Goal: Transaction & Acquisition: Purchase product/service

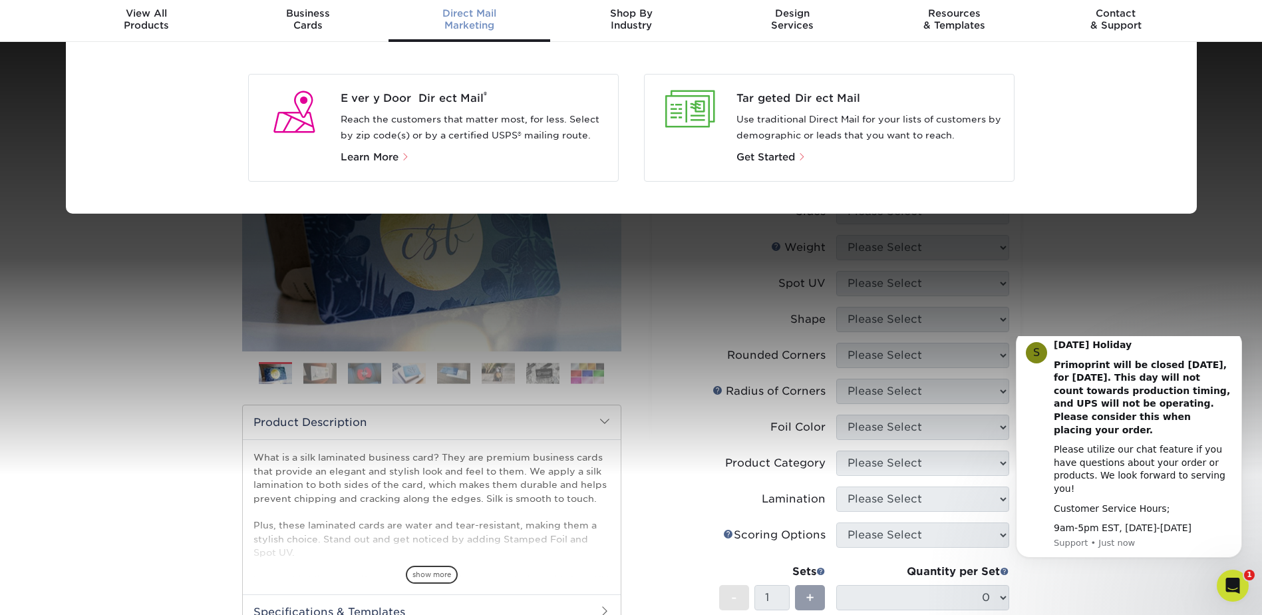
scroll to position [67, 0]
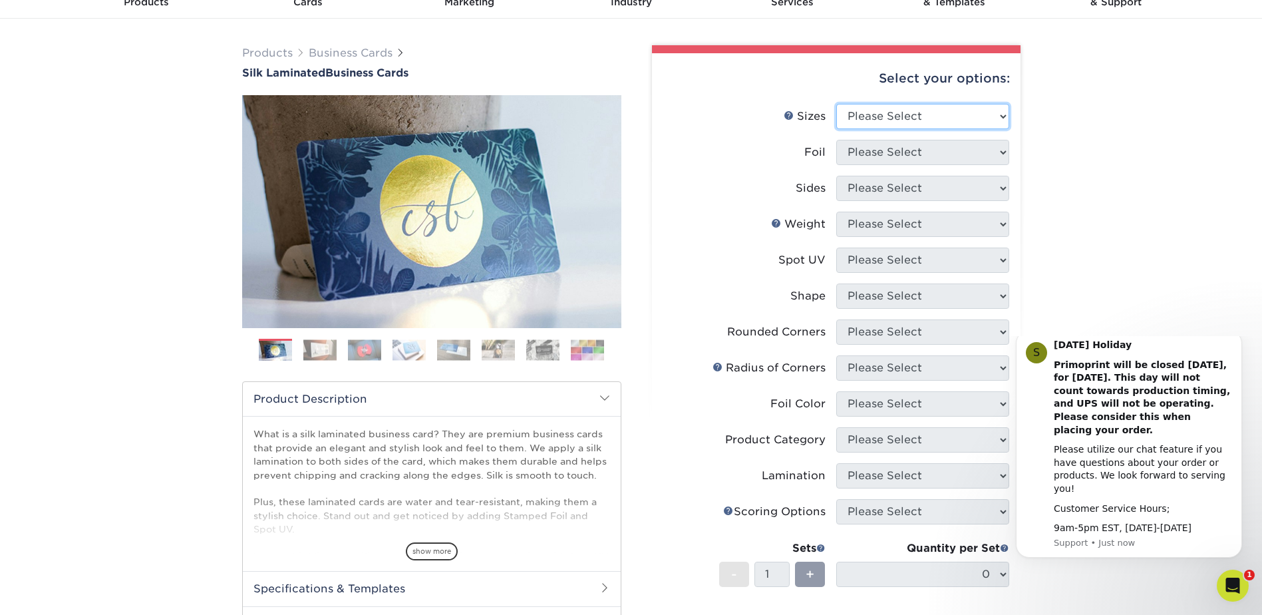
click at [1004, 115] on select "Please Select 1.5" x 3.5" - Mini 1.75" x 3.5" - Mini 2" x 2" - Square 2" x 3" -…" at bounding box center [922, 116] width 173 height 25
select select "2.00x3.50"
click at [836, 104] on select "Please Select 1.5" x 3.5" - Mini 1.75" x 3.5" - Mini 2" x 2" - Square 2" x 3" -…" at bounding box center [922, 116] width 173 height 25
click at [967, 149] on select "Please Select Yes No" at bounding box center [922, 152] width 173 height 25
select select "0"
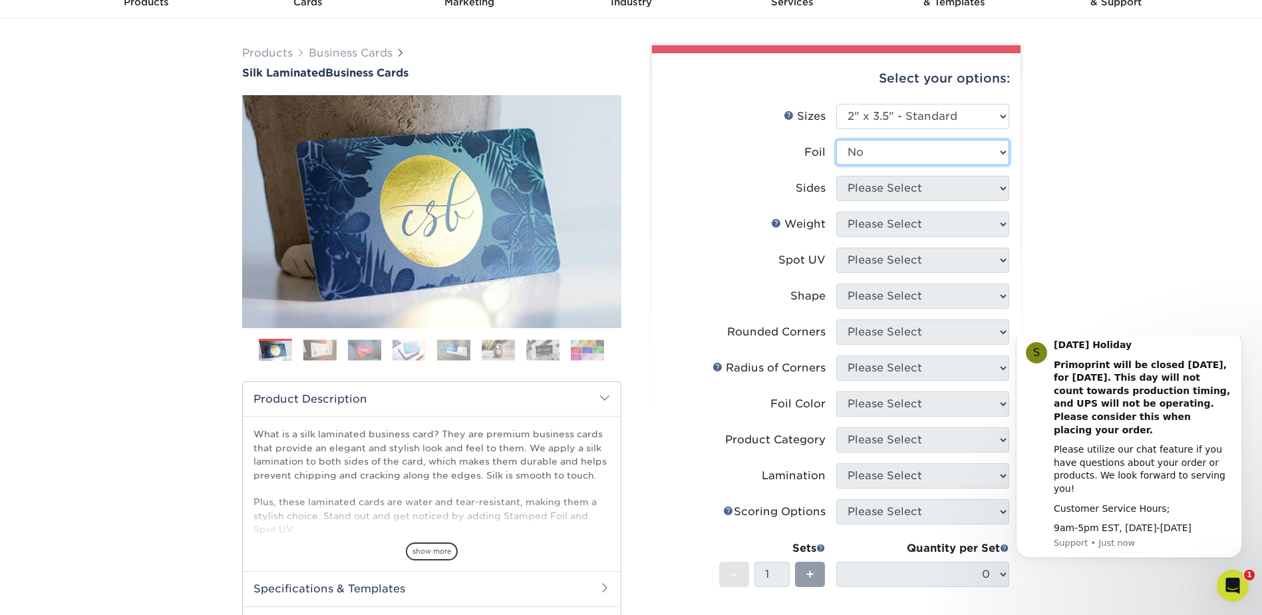
click at [836, 140] on select "Please Select Yes No" at bounding box center [922, 152] width 173 height 25
click at [960, 187] on select "Please Select Print Both Sides Print Front Only" at bounding box center [922, 188] width 173 height 25
select select "13abbda7-1d64-4f25-8bb2-c179b224825d"
click at [836, 176] on select "Please Select Print Both Sides Print Front Only" at bounding box center [922, 188] width 173 height 25
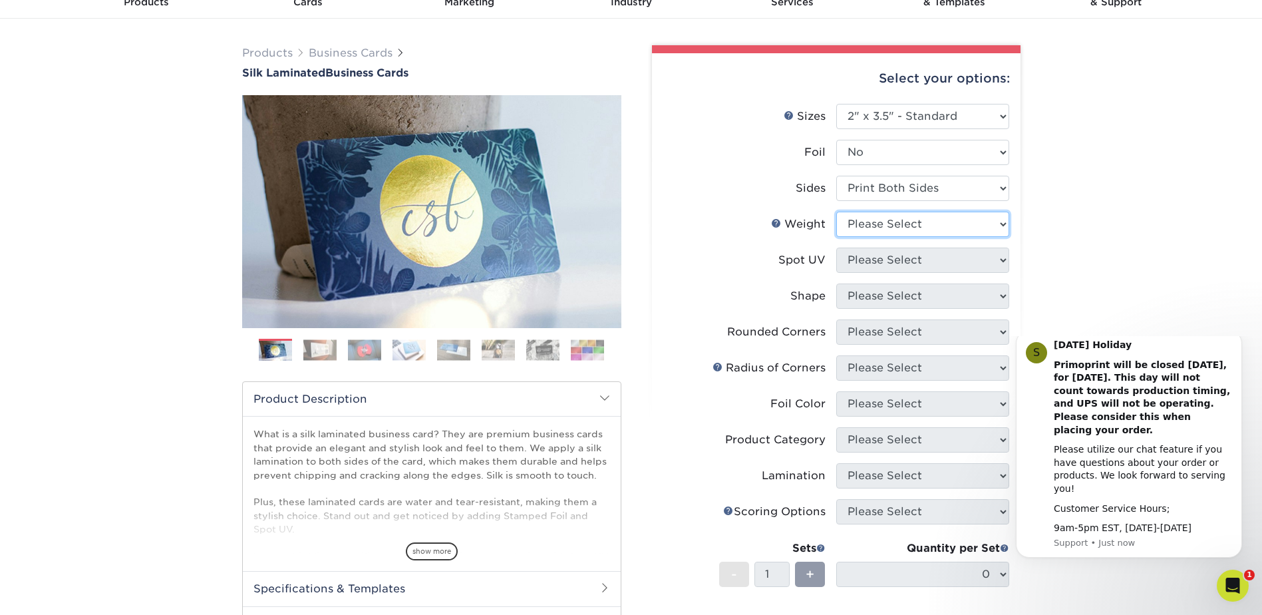
click at [907, 220] on select "Please Select 16PT" at bounding box center [922, 224] width 173 height 25
select select "16PT"
click at [836, 212] on select "Please Select 16PT" at bounding box center [922, 224] width 173 height 25
click at [885, 261] on select "Please Select No Spot UV Front and Back (Both Sides) Front Only Back Only" at bounding box center [922, 259] width 173 height 25
click at [1082, 255] on div "Products Business Cards Silk Laminated Business Cards Previous Next" at bounding box center [631, 439] width 1262 height 841
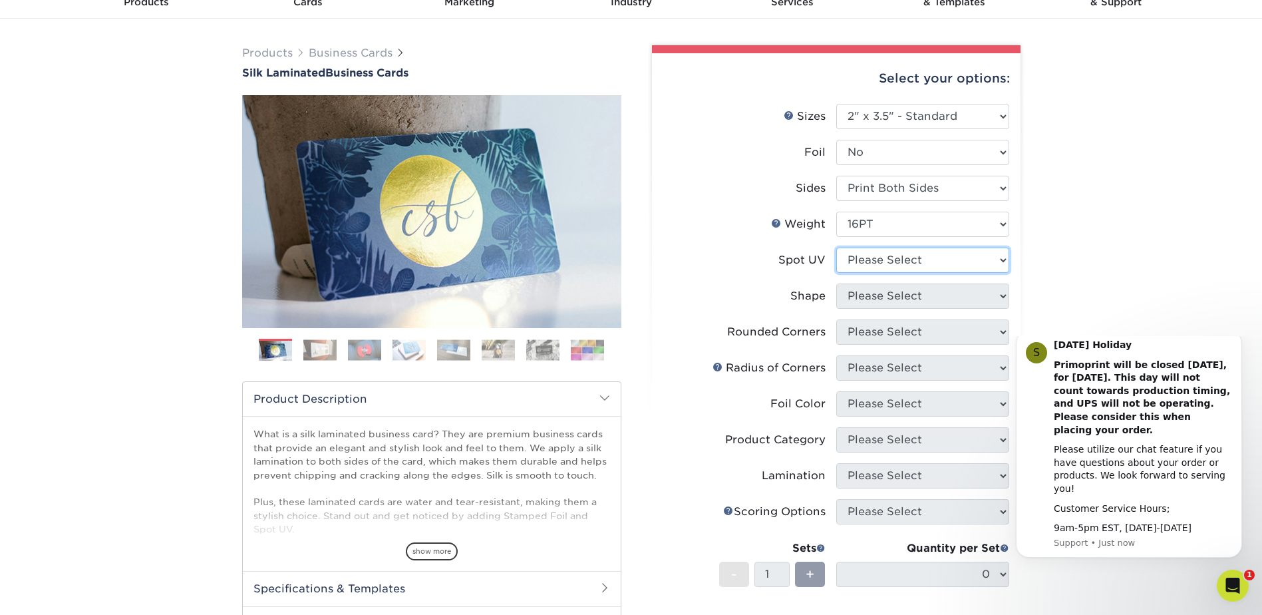
click at [892, 255] on select "Please Select No Spot UV Front and Back (Both Sides) Front Only Back Only" at bounding box center [922, 259] width 173 height 25
select select "3"
click at [836, 247] on select "Please Select No Spot UV Front and Back (Both Sides) Front Only Back Only" at bounding box center [922, 259] width 173 height 25
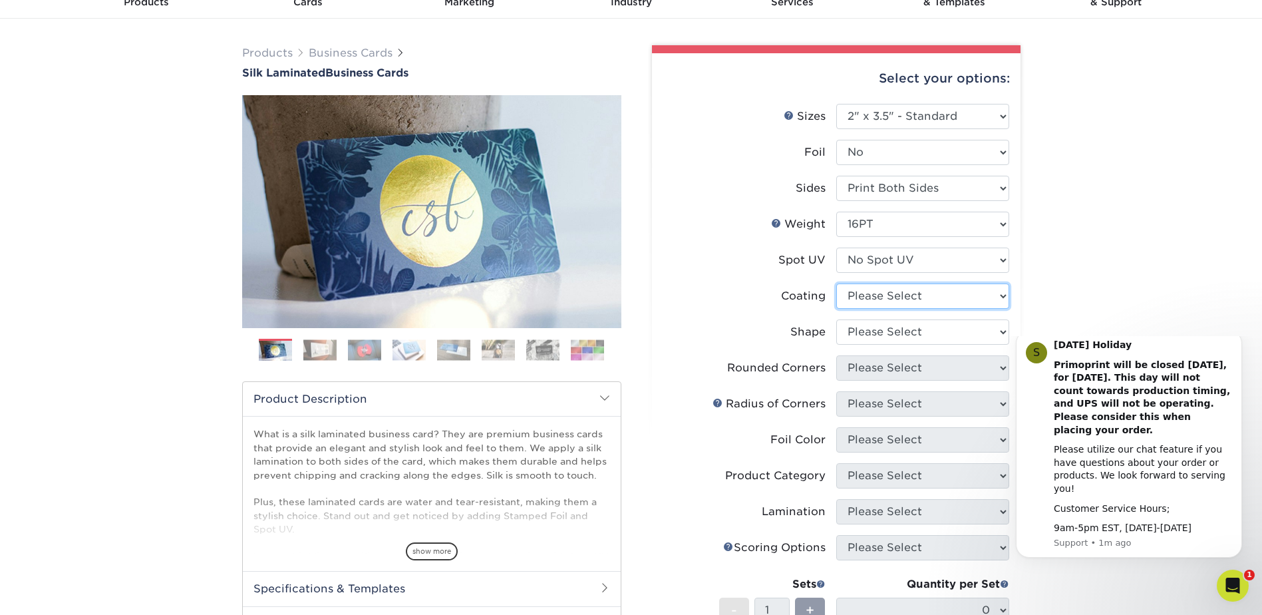
click at [920, 293] on select at bounding box center [922, 295] width 173 height 25
select select "3e7618de-abca-4bda-9f97-8b9129e913d8"
click at [836, 283] on select at bounding box center [922, 295] width 173 height 25
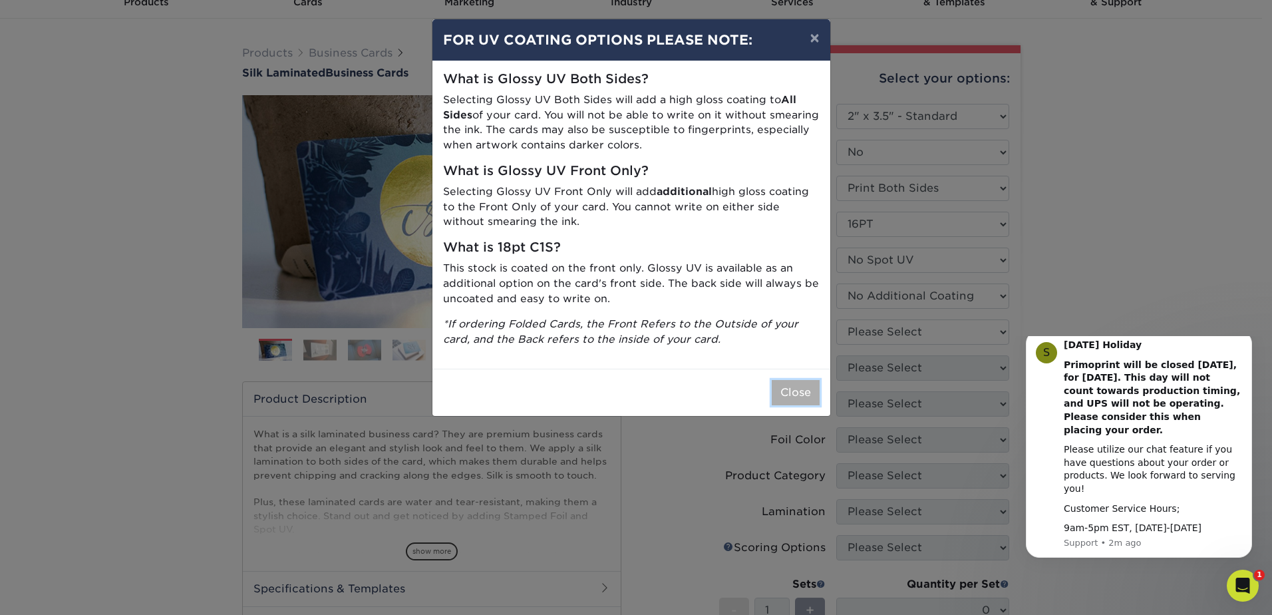
click at [798, 386] on button "Close" at bounding box center [796, 392] width 48 height 25
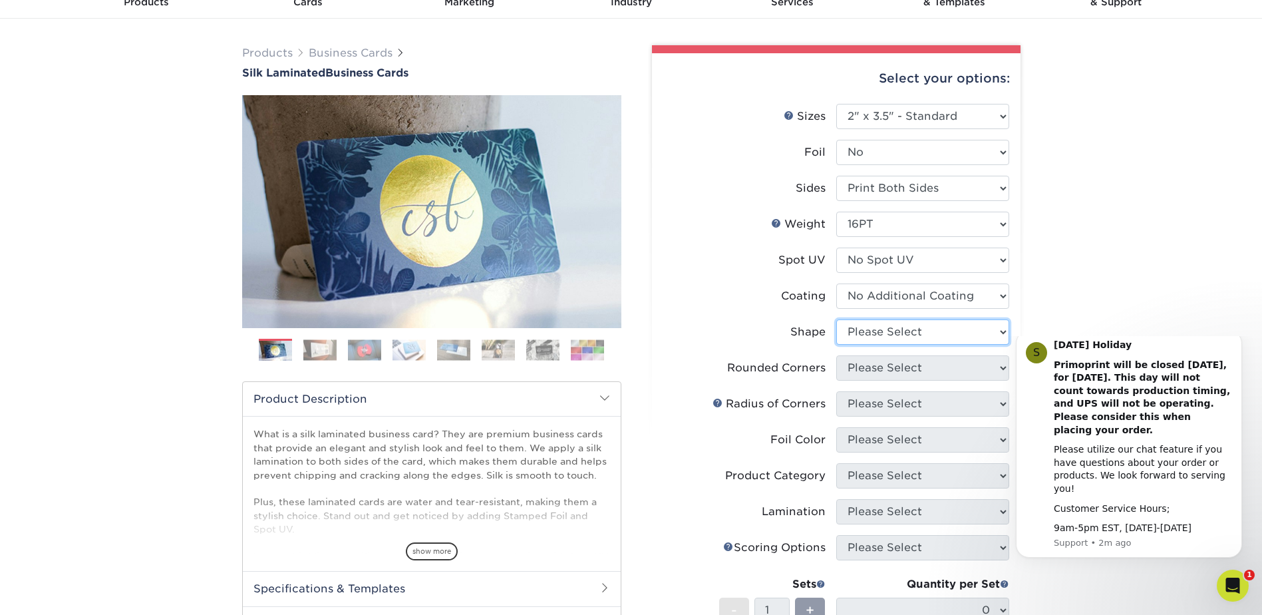
click at [869, 327] on select "Please Select Standard Oval" at bounding box center [922, 331] width 173 height 25
select select "standard"
click at [836, 319] on select "Please Select Standard Oval" at bounding box center [922, 331] width 173 height 25
click at [927, 367] on select "Please Select Yes - Round 2 Corners Yes - Round 4 Corners No" at bounding box center [922, 367] width 173 height 25
select select "0"
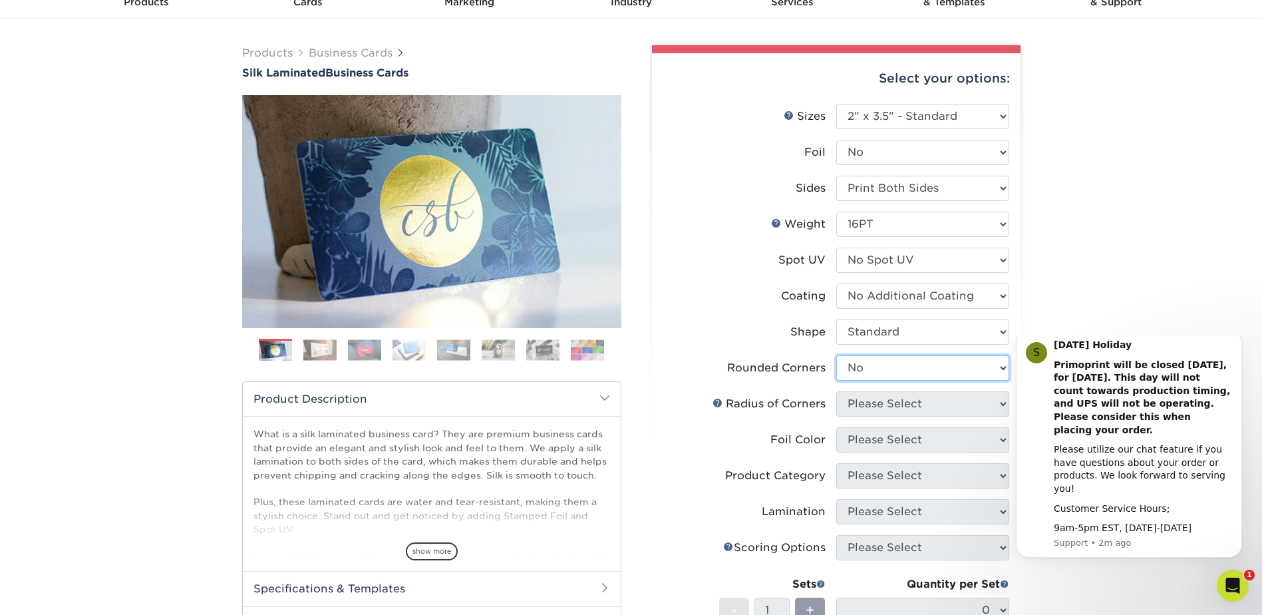
click at [836, 355] on select "Please Select Yes - Round 2 Corners Yes - Round 4 Corners No" at bounding box center [922, 367] width 173 height 25
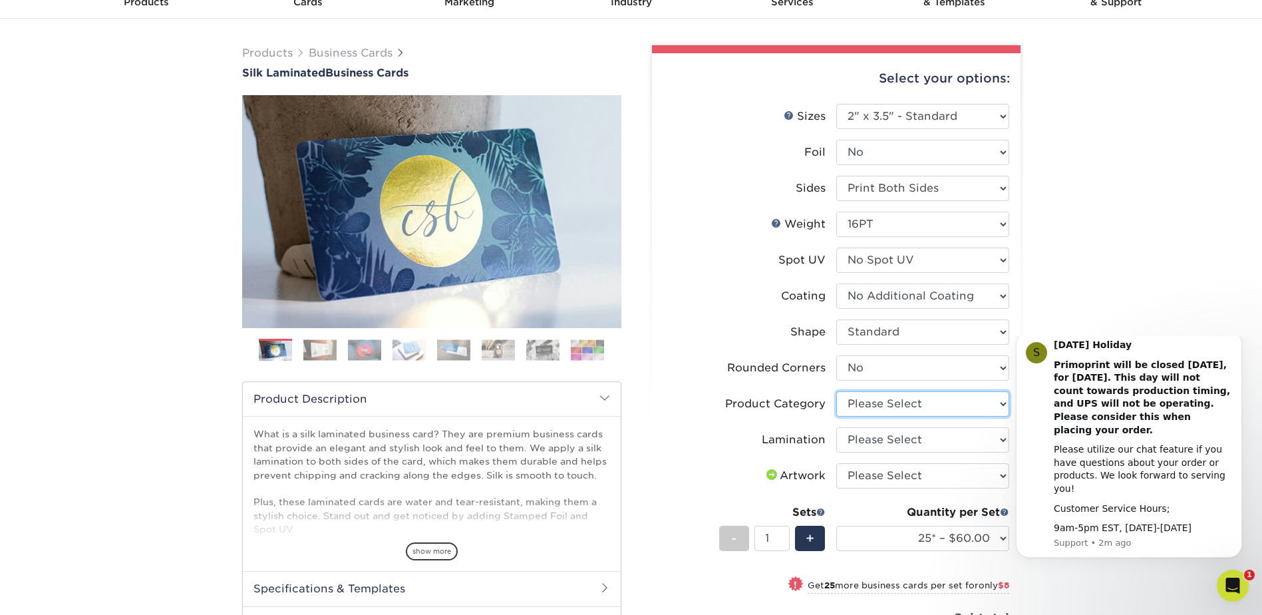
click at [878, 396] on select "Please Select Business Cards" at bounding box center [922, 403] width 173 height 25
select select "3b5148f1-0588-4f88-a218-97bcfdce65c1"
click at [836, 391] on select "Please Select Business Cards" at bounding box center [922, 403] width 173 height 25
click at [862, 433] on select "Please Select Silk" at bounding box center [922, 439] width 173 height 25
select select "ccacb42f-45f7-42d3-bbd3-7c8421cf37f0"
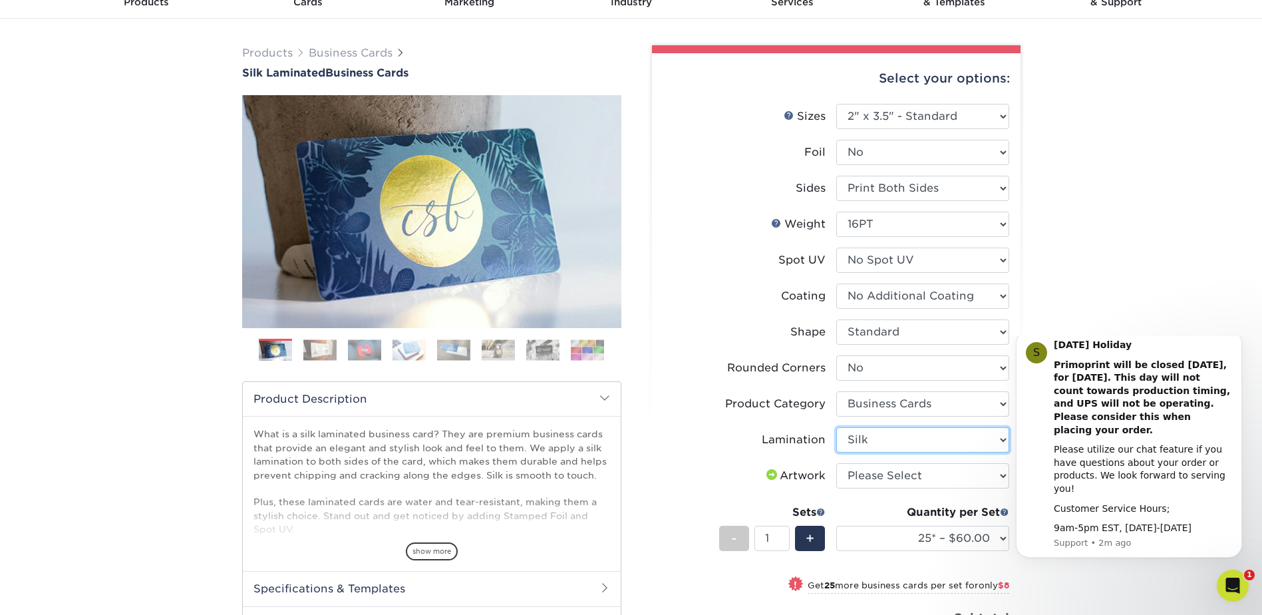
click at [836, 427] on select "Please Select Silk" at bounding box center [922, 439] width 173 height 25
click at [859, 473] on select "Please Select I will upload files I need a design - $100" at bounding box center [922, 475] width 173 height 25
click at [763, 498] on li "Artwork Please Select I will upload files I need a design - $100" at bounding box center [836, 481] width 346 height 36
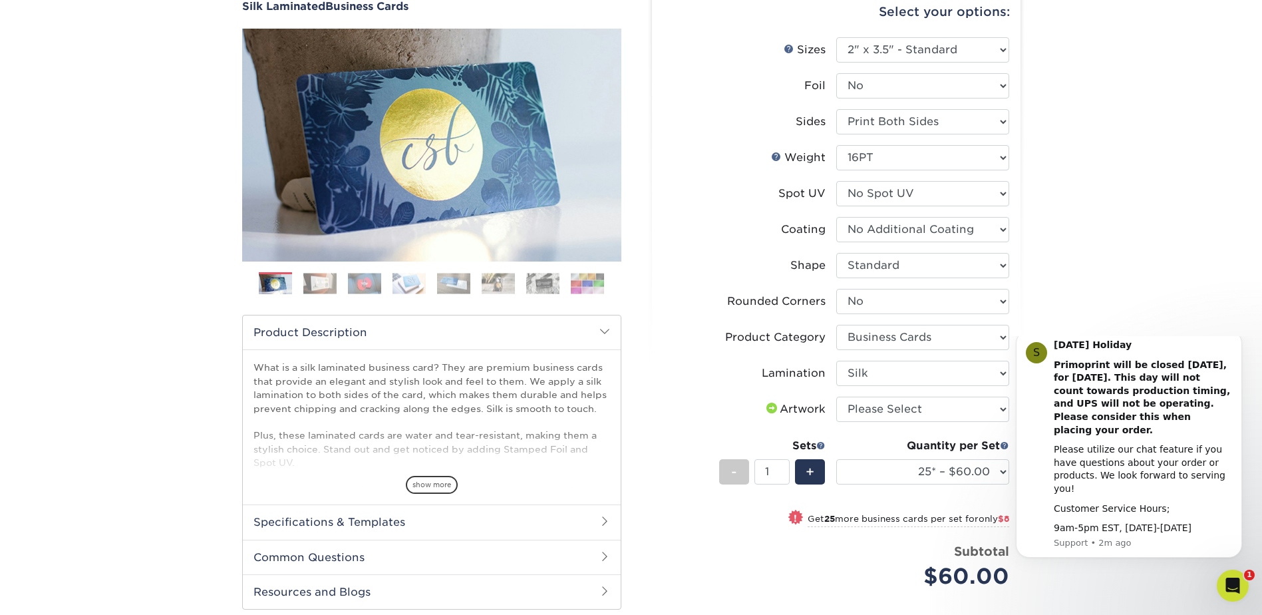
click at [959, 444] on div "Quantity per Set" at bounding box center [922, 446] width 173 height 16
click at [926, 467] on select "25* – $60.00 50* – $68.00 75* – $76.00 100* – $84.00 250* – $92.00 500 – $96.00…" at bounding box center [922, 471] width 173 height 25
select select "1000 – $128.00"
click at [836, 459] on select "25* – $60.00 50* – $68.00 75* – $76.00 100* – $84.00 250* – $92.00 500 – $96.00…" at bounding box center [922, 471] width 173 height 25
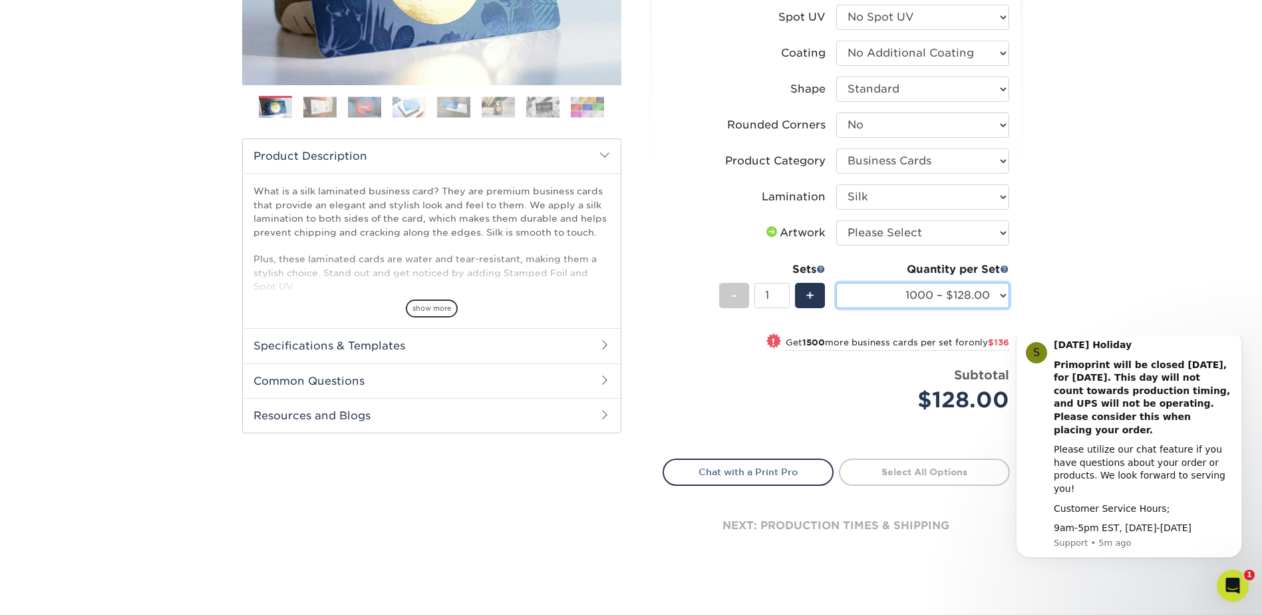
scroll to position [333, 0]
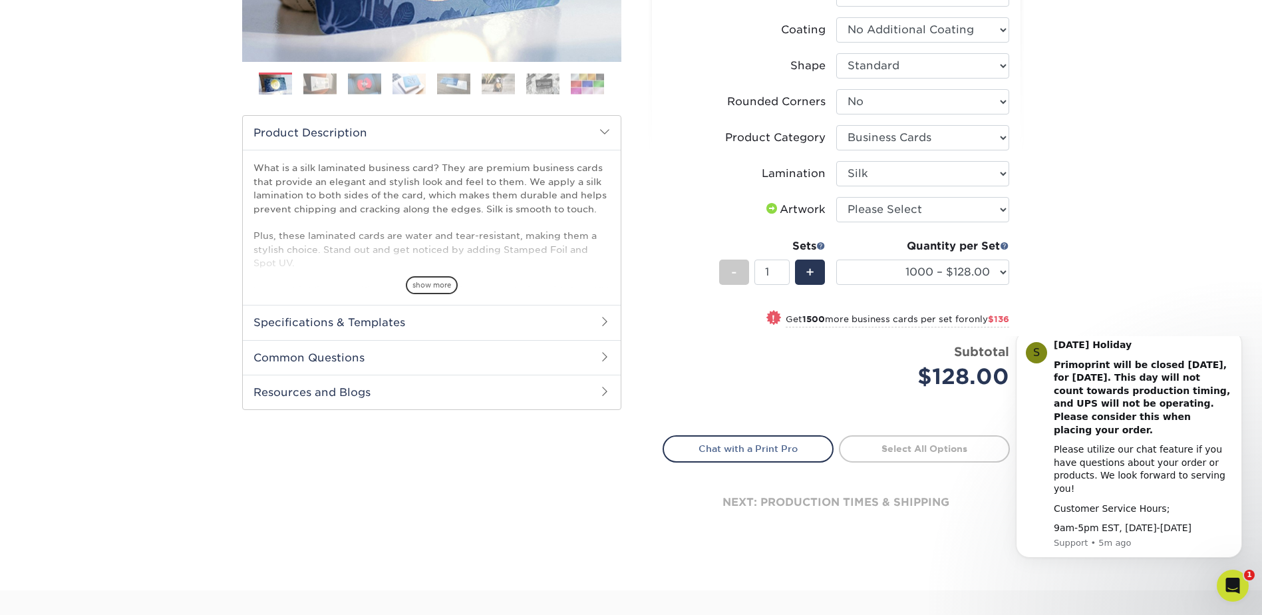
click at [464, 315] on h2 "Specifications & Templates" at bounding box center [432, 322] width 378 height 35
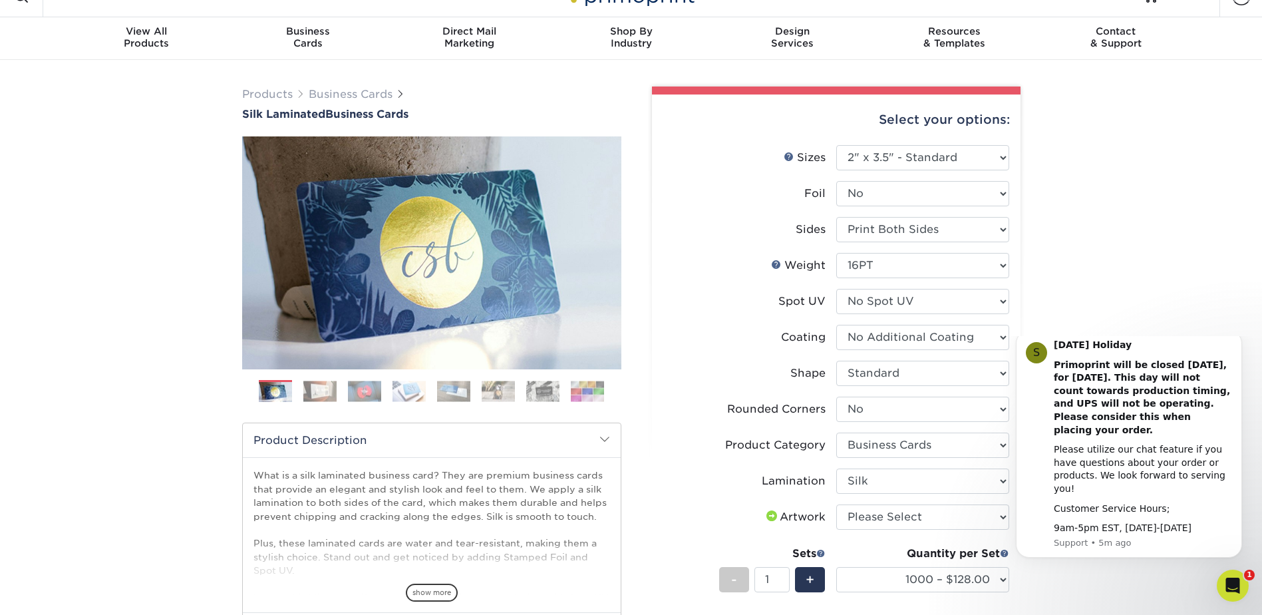
scroll to position [0, 0]
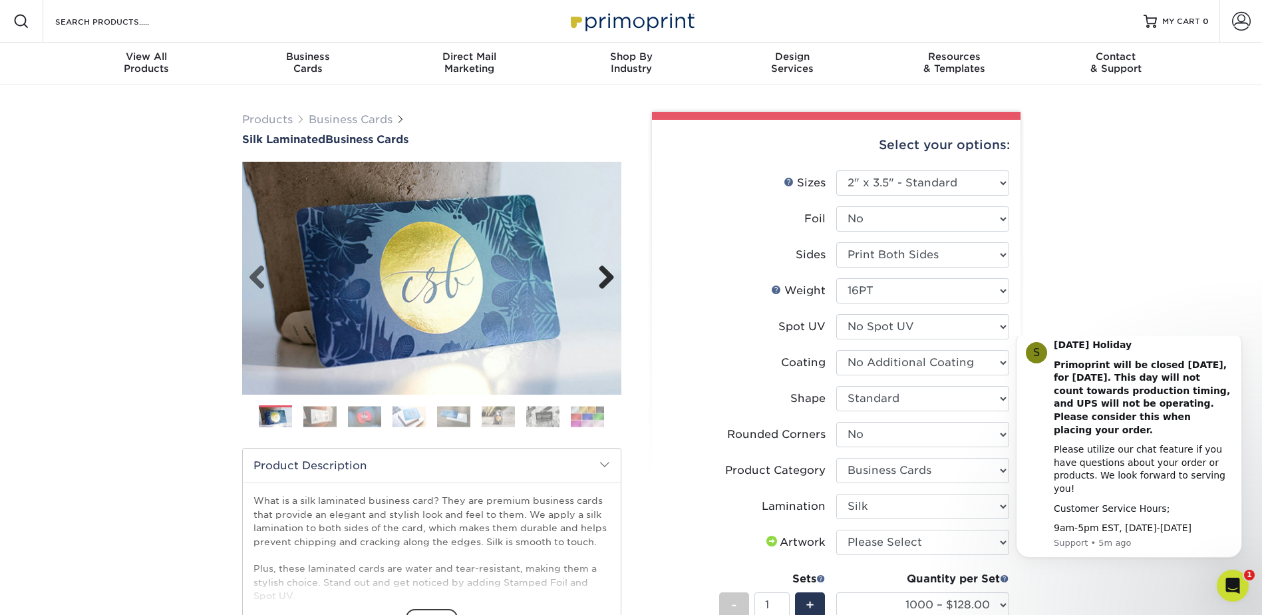
click at [608, 270] on link "Next" at bounding box center [601, 278] width 27 height 27
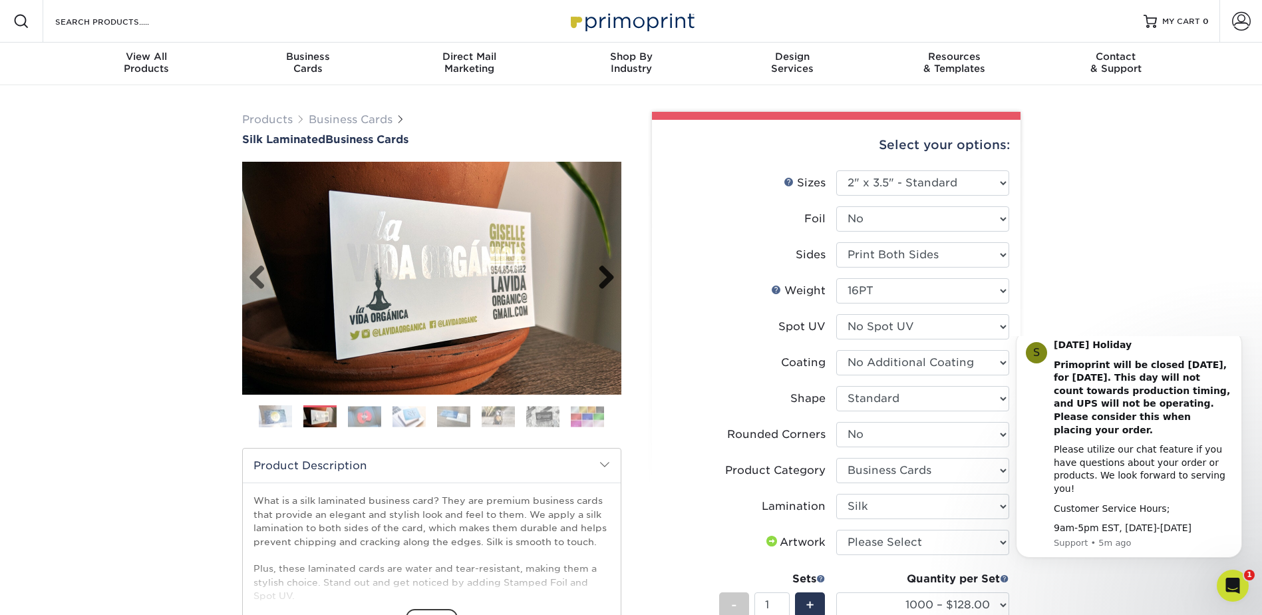
click at [608, 270] on link "Next" at bounding box center [601, 278] width 27 height 27
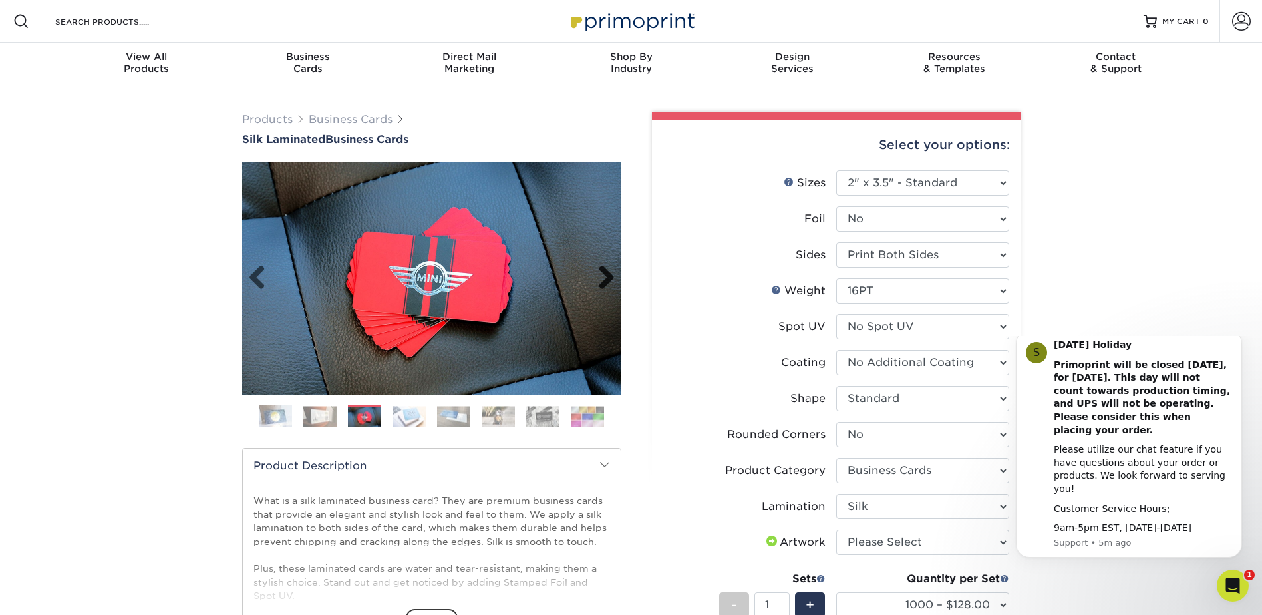
click at [608, 270] on link "Next" at bounding box center [601, 278] width 27 height 27
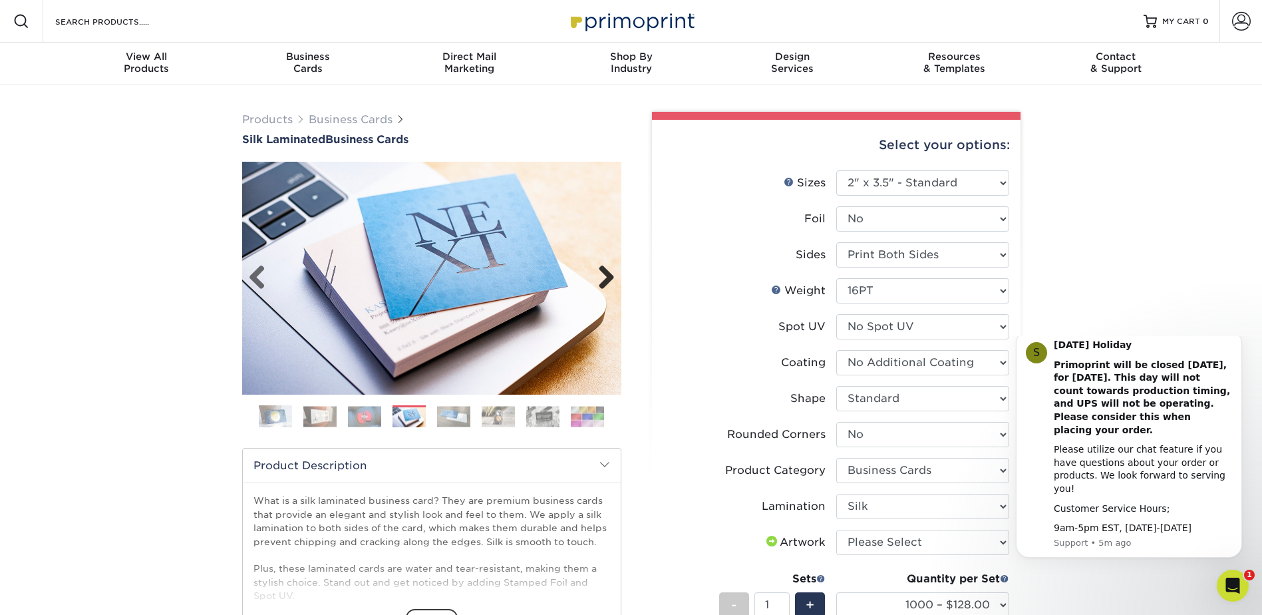
click at [608, 270] on link "Next" at bounding box center [601, 278] width 27 height 27
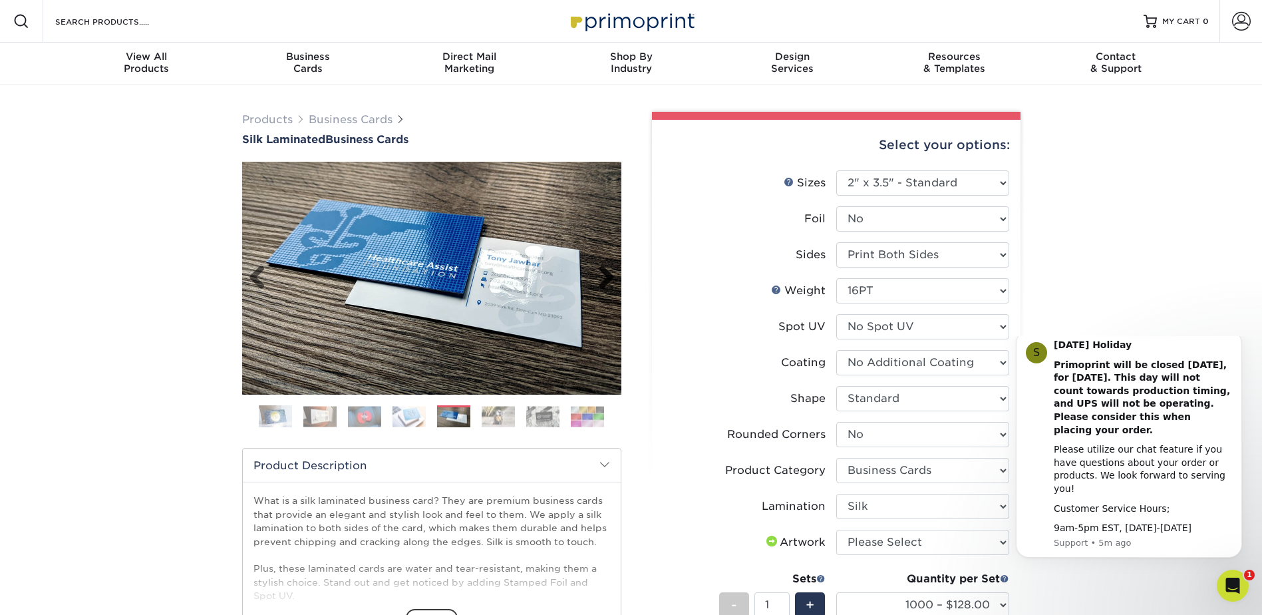
click at [608, 270] on link "Next" at bounding box center [601, 278] width 27 height 27
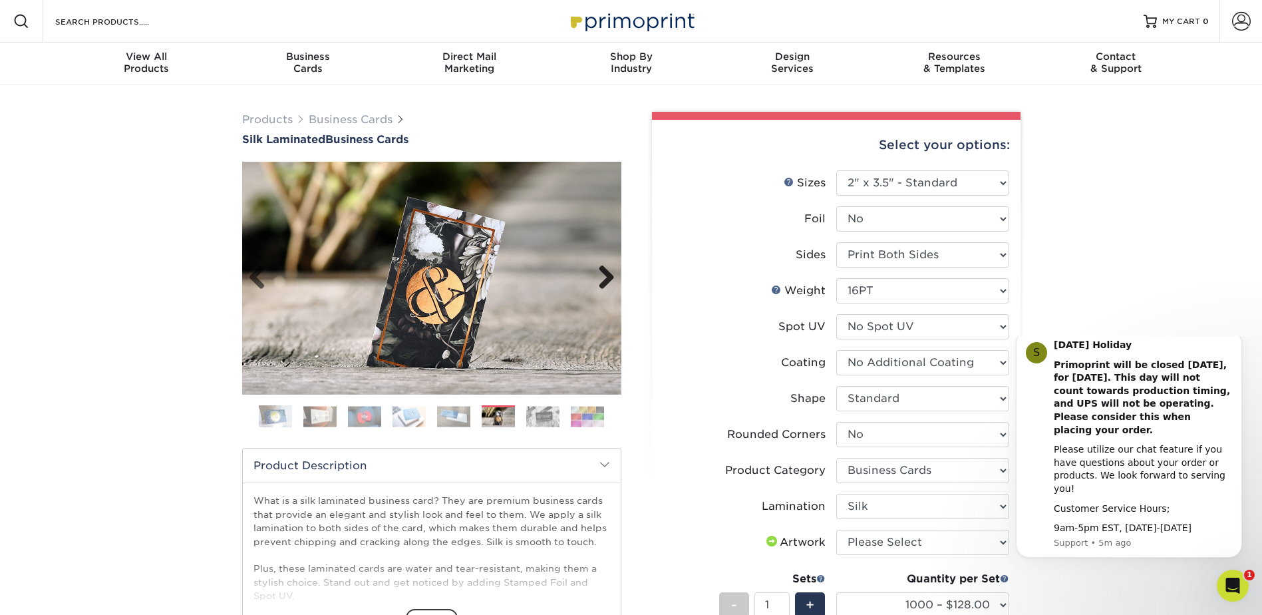
click at [608, 270] on link "Next" at bounding box center [601, 278] width 27 height 27
